Goal: Task Accomplishment & Management: Manage account settings

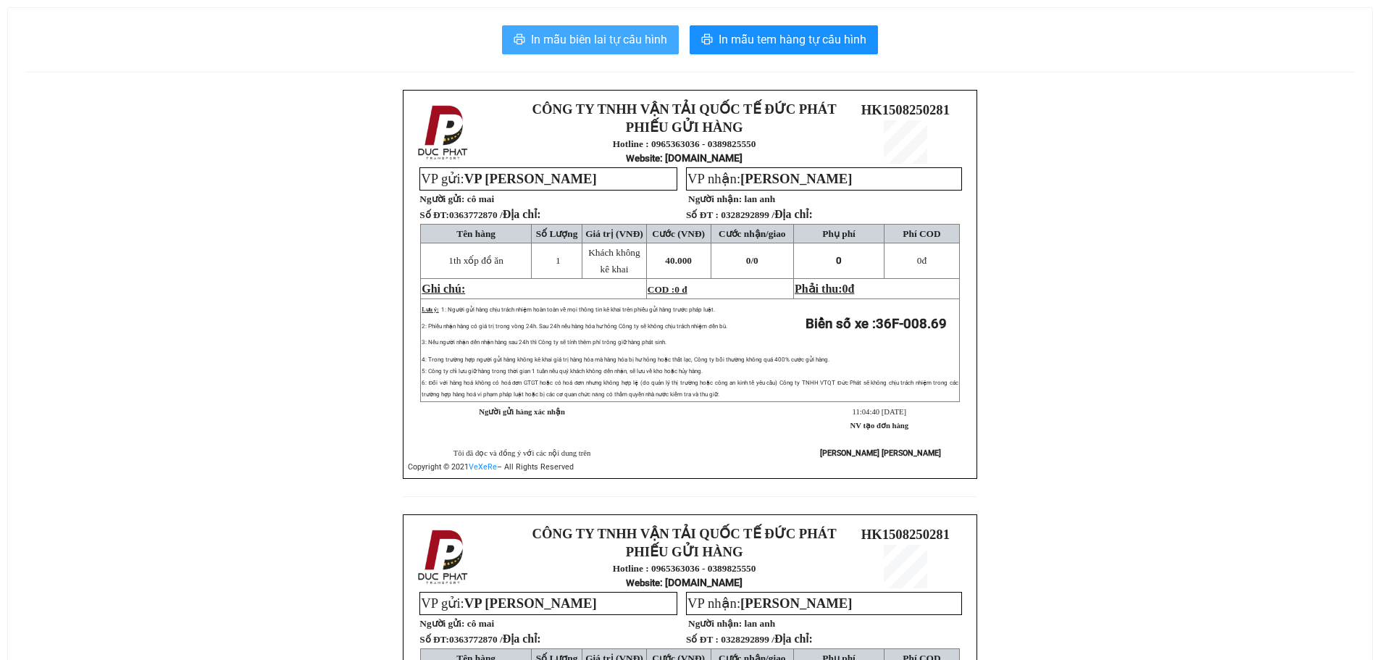
click at [603, 40] on span "In mẫu biên lai tự cấu hình" at bounding box center [599, 39] width 136 height 18
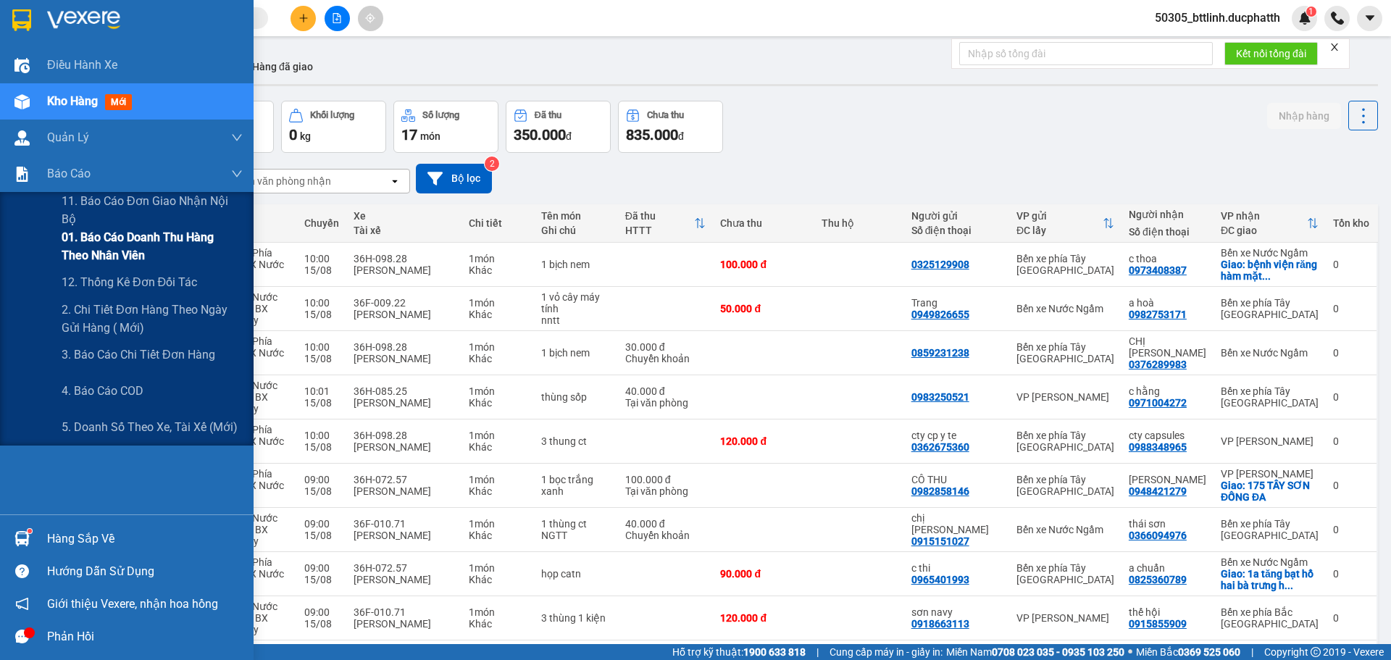
click at [75, 237] on span "01. Báo cáo doanh thu hàng theo nhân viên" at bounding box center [152, 246] width 181 height 36
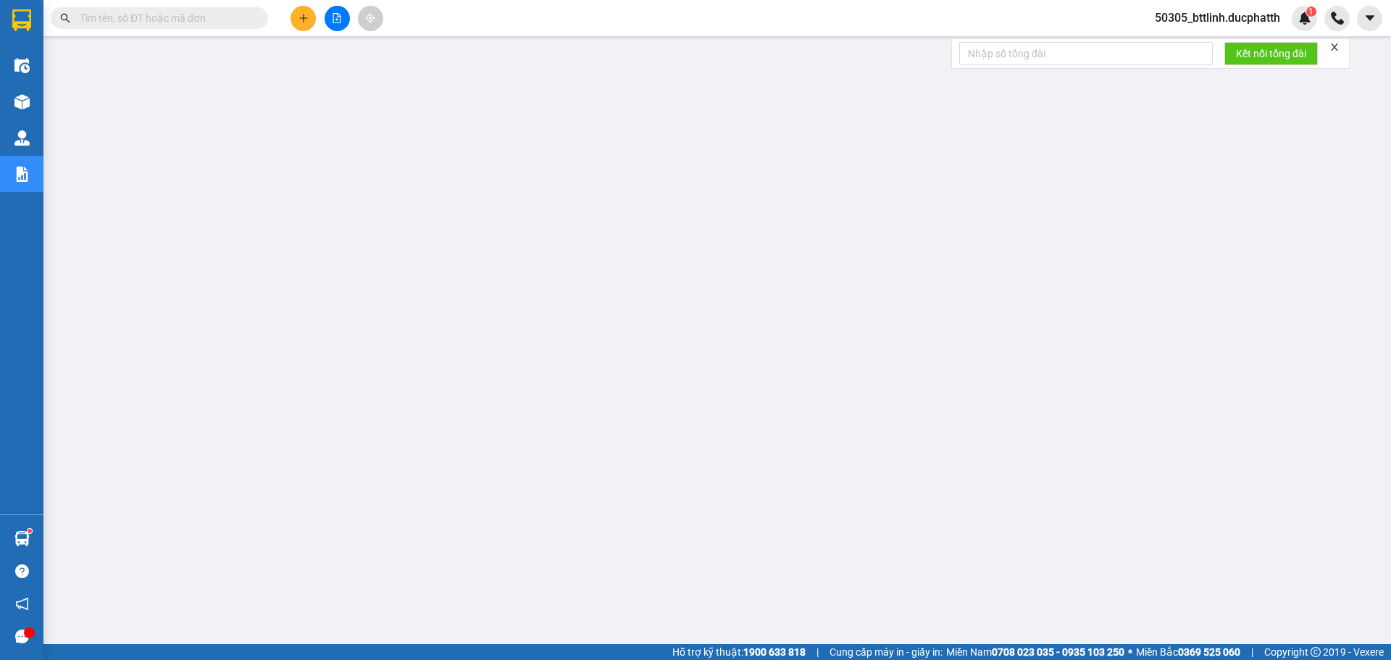
click at [1243, 19] on span "50305_bttlinh.ducphatth" at bounding box center [1217, 18] width 149 height 18
click at [1178, 49] on span "Đăng xuất" at bounding box center [1223, 45] width 120 height 16
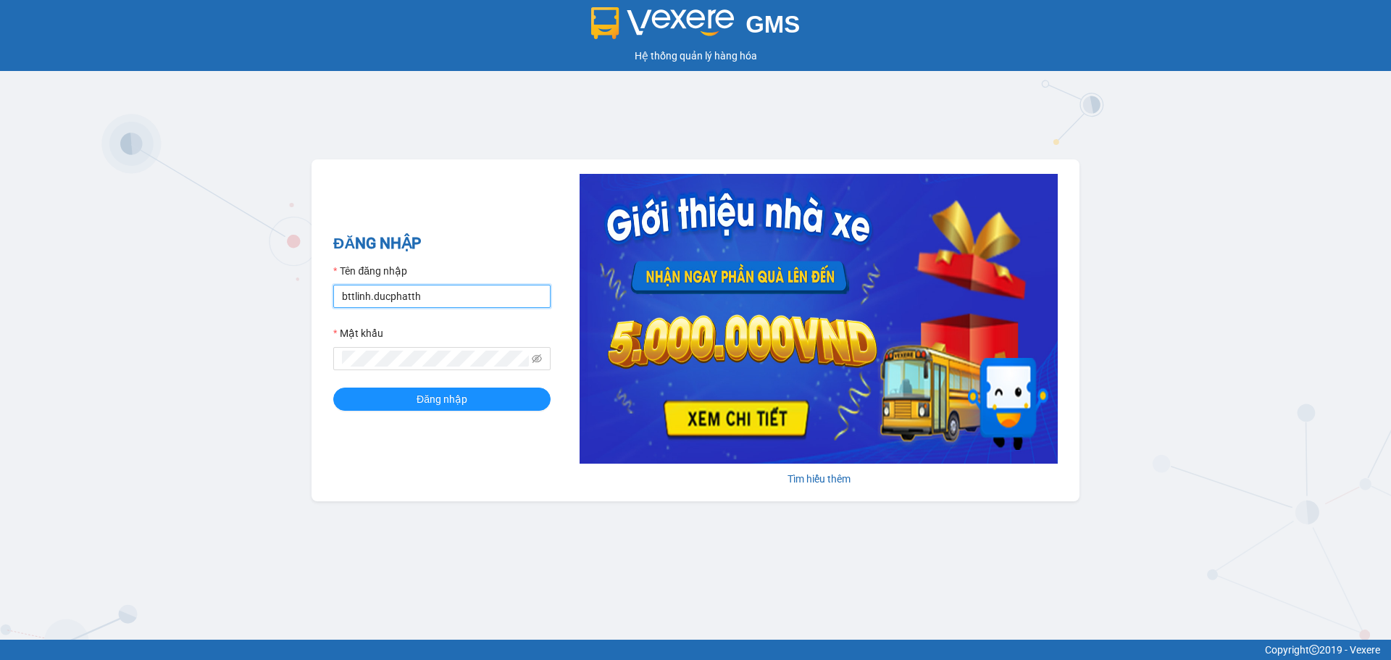
click at [438, 294] on input "bttlinh.ducphatth" at bounding box center [441, 296] width 217 height 23
type input "ntduyen.ducphatth"
click at [408, 395] on button "Đăng nhập" at bounding box center [441, 399] width 217 height 23
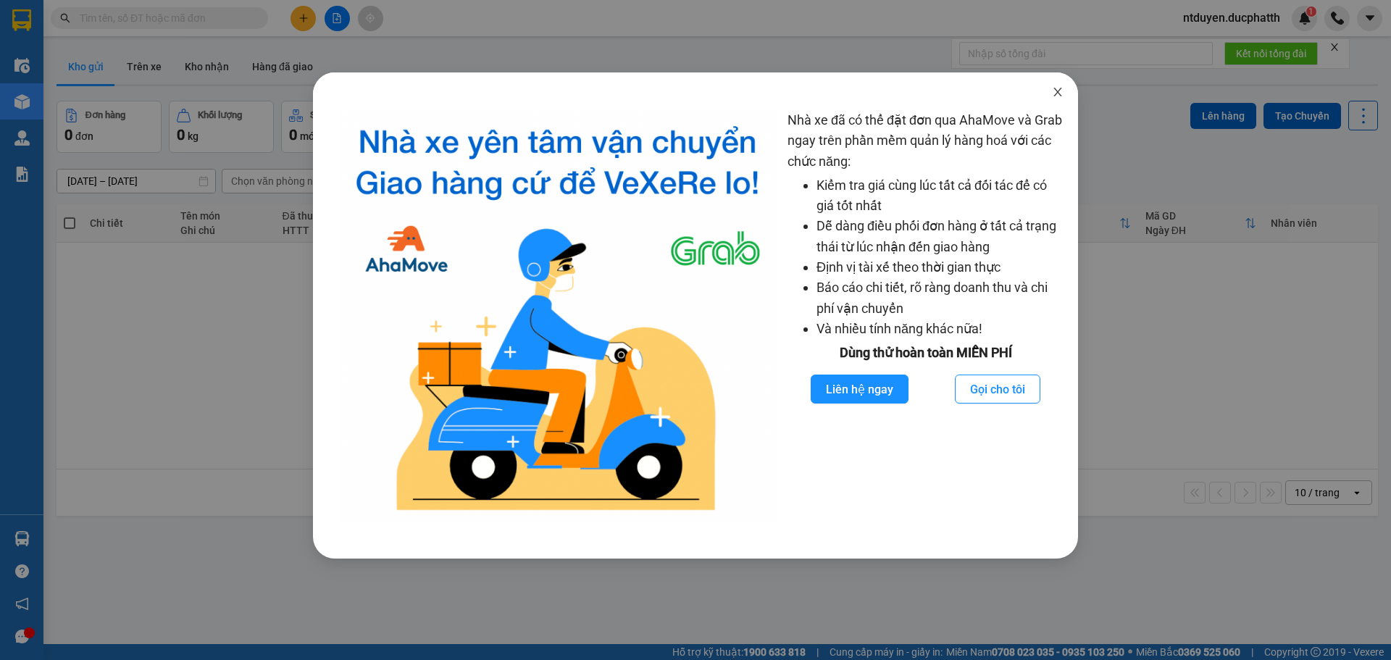
click at [1055, 88] on icon "close" at bounding box center [1058, 92] width 12 height 12
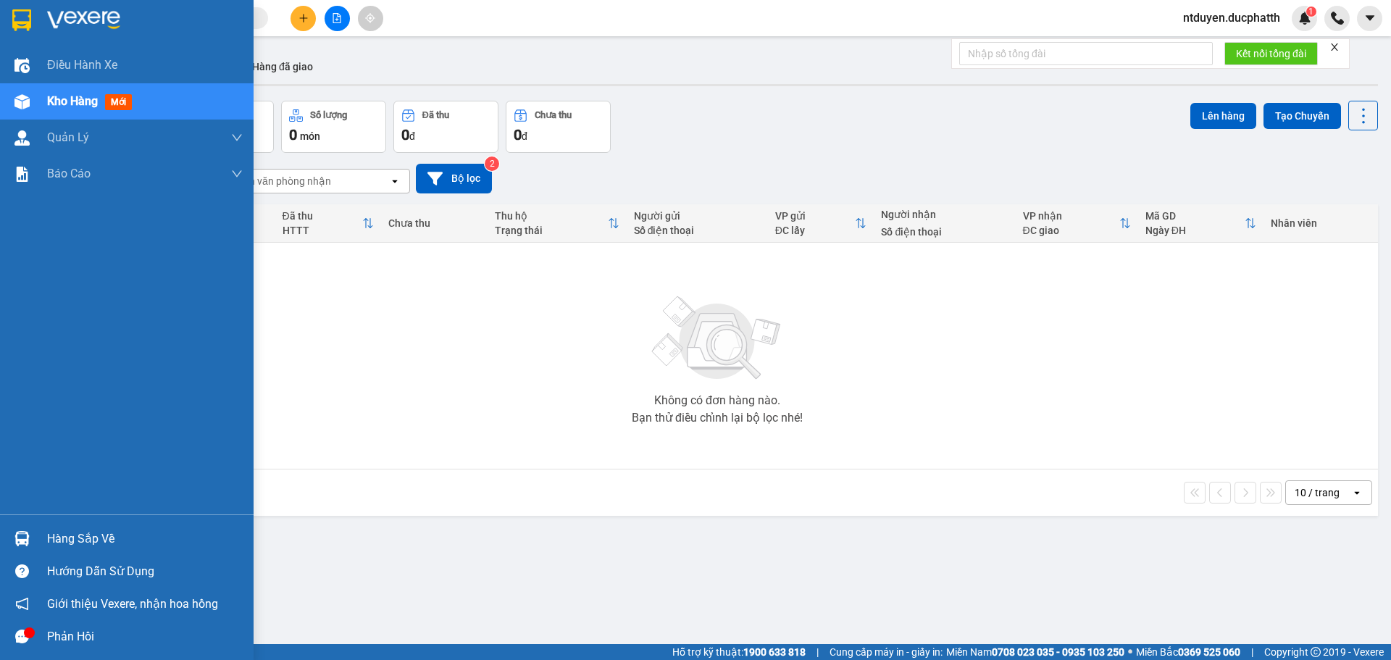
click at [36, 550] on div "Hàng sắp về" at bounding box center [127, 538] width 254 height 33
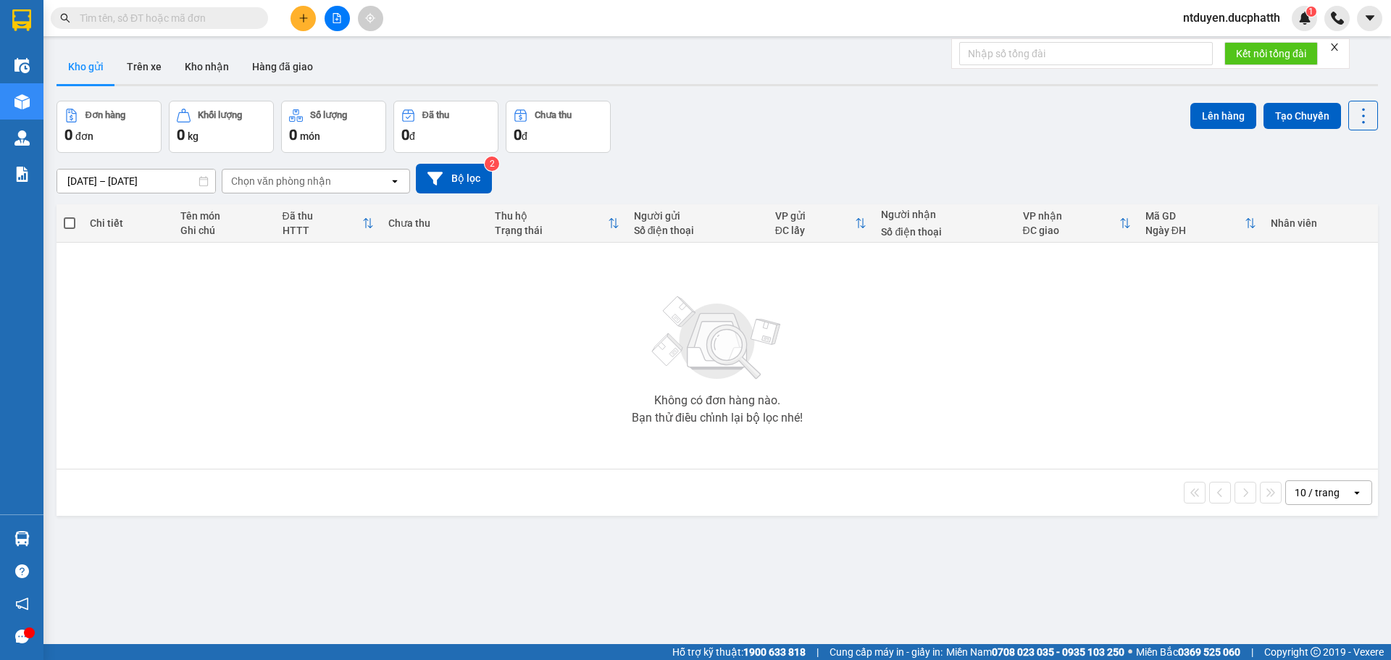
click at [346, 389] on section "Kết quả tìm kiếm ( 0 ) Bộ lọc No Data ntduyen.ducphatth 1 Điều hành xe Kho hàng…" at bounding box center [695, 330] width 1391 height 660
